Goal: Task Accomplishment & Management: Manage account settings

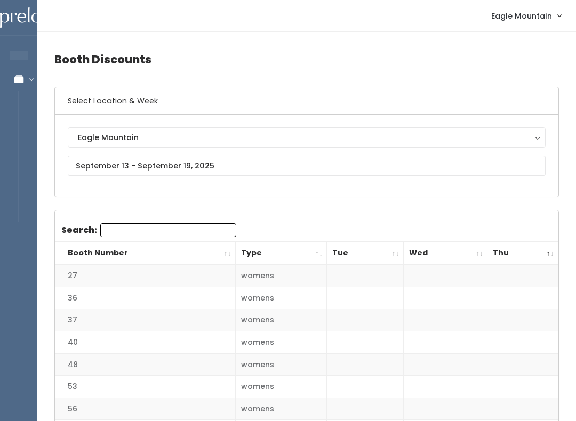
click at [16, 78] on link "Manage Bookings" at bounding box center [69, 79] width 139 height 24
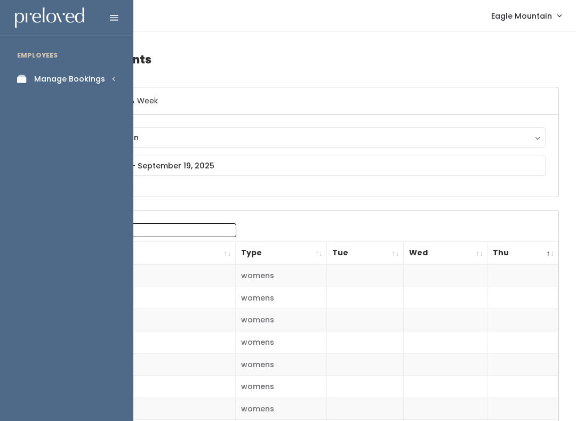
click at [32, 76] on link "Manage Bookings" at bounding box center [66, 79] width 133 height 24
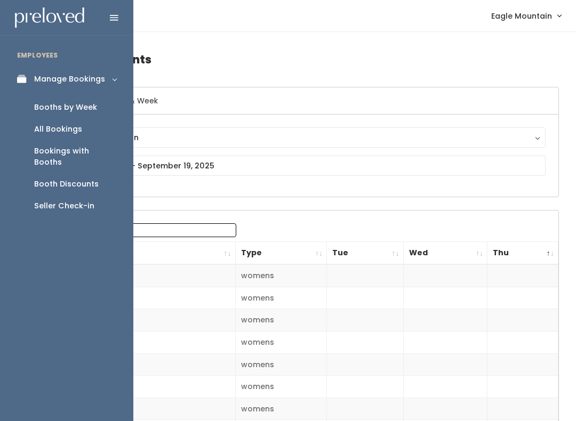
click at [71, 105] on div "Booths by Week" at bounding box center [65, 107] width 63 height 11
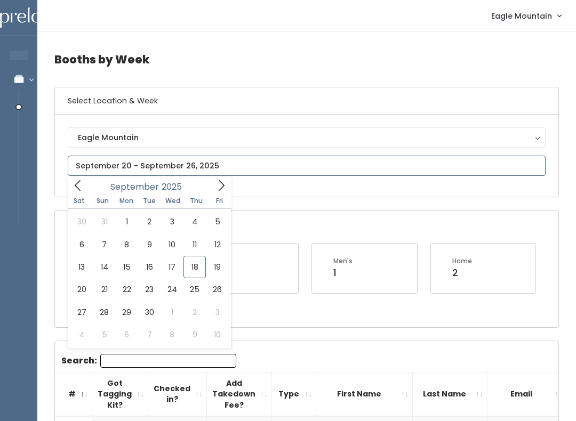
type input "September 13 to September 19"
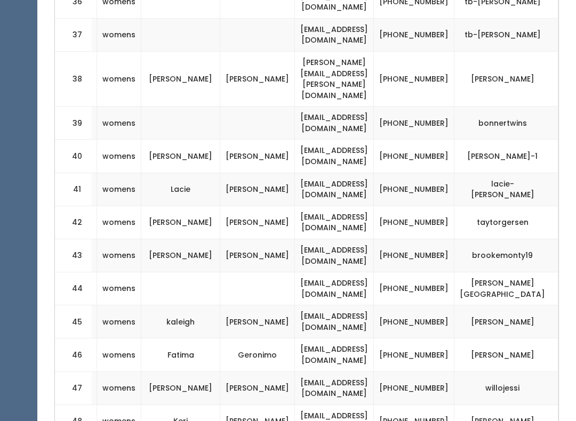
scroll to position [0, 210]
click at [422, 405] on td "[PHONE_NUMBER]" at bounding box center [414, 421] width 81 height 33
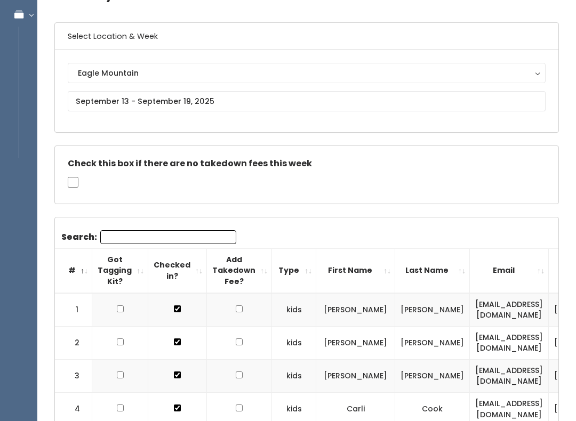
scroll to position [0, 0]
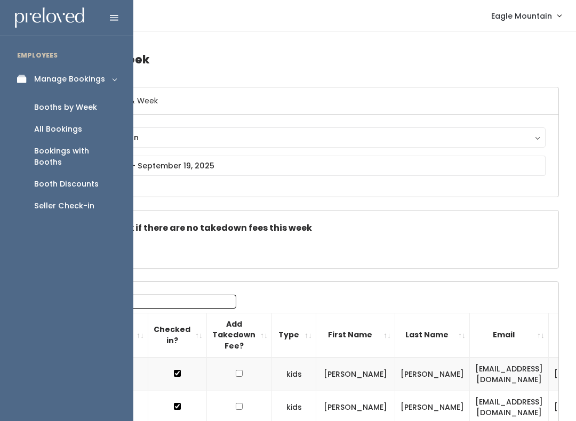
click at [23, 89] on link "Manage Bookings" at bounding box center [66, 79] width 133 height 24
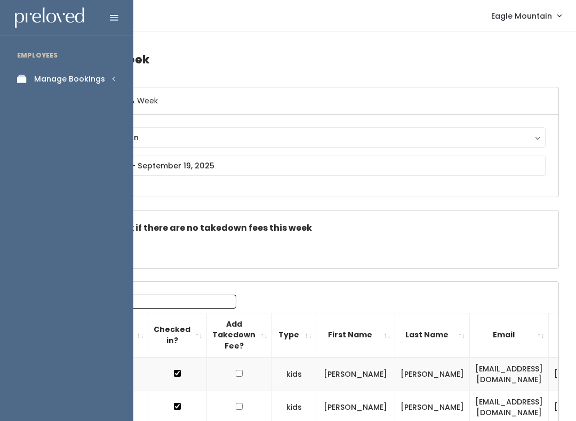
click at [108, 77] on link "Manage Bookings" at bounding box center [66, 79] width 133 height 24
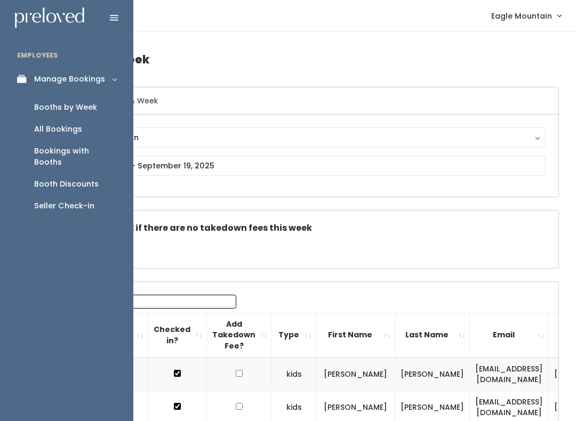
click at [94, 111] on div "Booths by Week" at bounding box center [65, 107] width 63 height 11
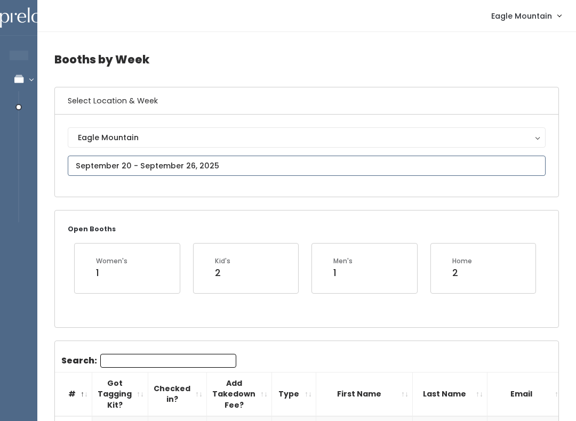
click at [402, 175] on input "text" at bounding box center [307, 166] width 478 height 20
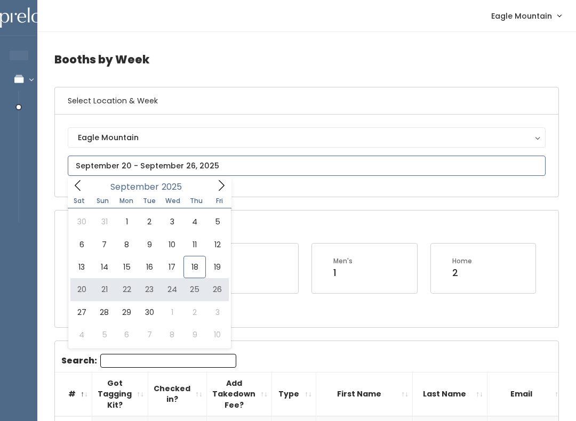
type input "September 20 to September 26"
